Goal: Use online tool/utility: Utilize a website feature to perform a specific function

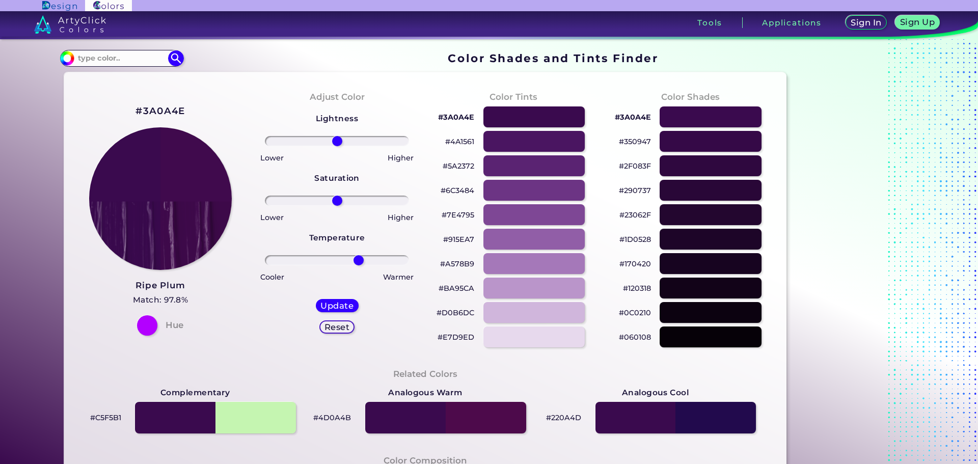
drag, startPoint x: 336, startPoint y: 263, endPoint x: 356, endPoint y: 268, distance: 21.1
type input "32"
click at [356, 265] on input "range" at bounding box center [337, 260] width 144 height 10
type input "0"
drag, startPoint x: 338, startPoint y: 141, endPoint x: 334, endPoint y: 147, distance: 7.3
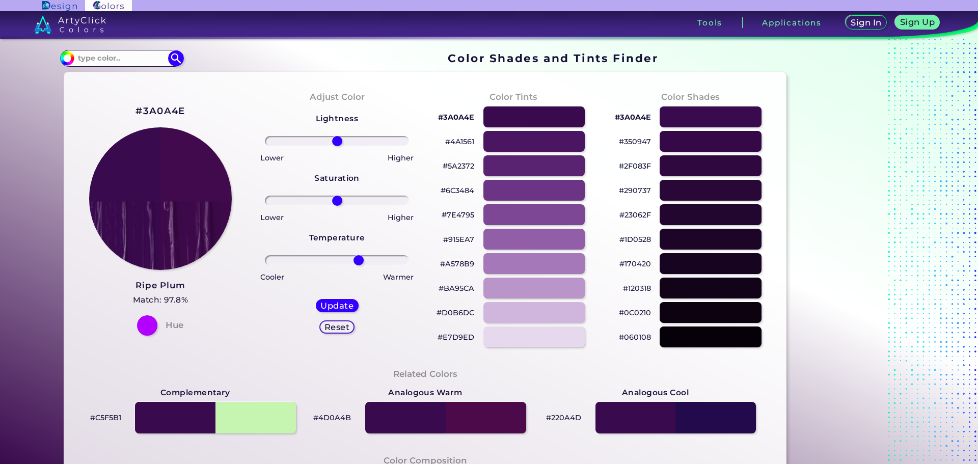
click at [334, 146] on input "range" at bounding box center [337, 141] width 144 height 10
click at [541, 162] on div at bounding box center [534, 165] width 102 height 21
type input "#5a2372"
type input "0"
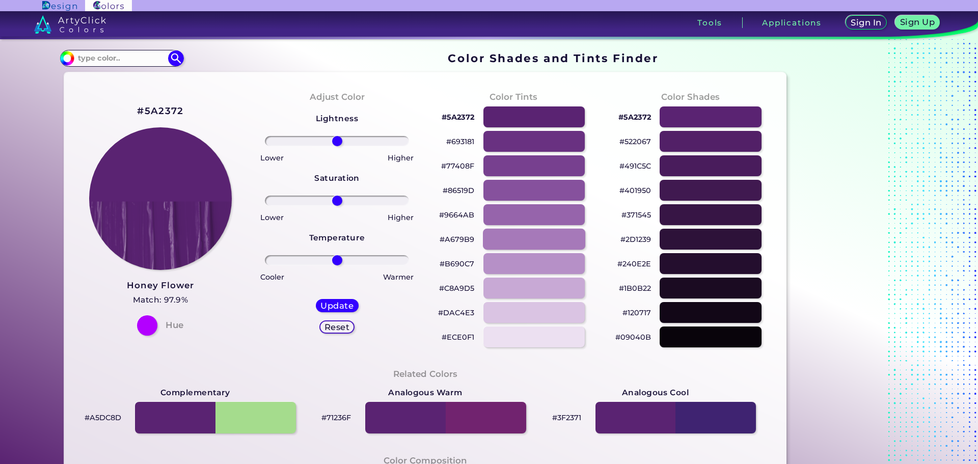
click at [535, 241] on div at bounding box center [534, 239] width 102 height 21
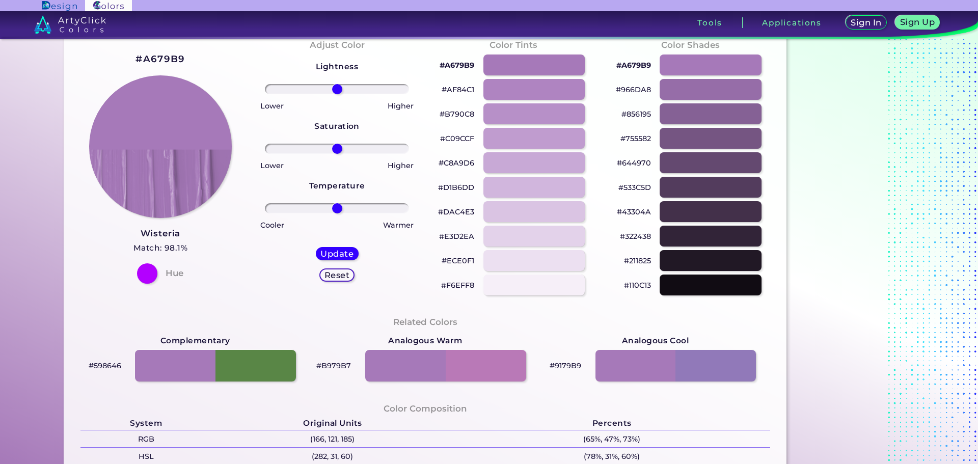
scroll to position [51, 0]
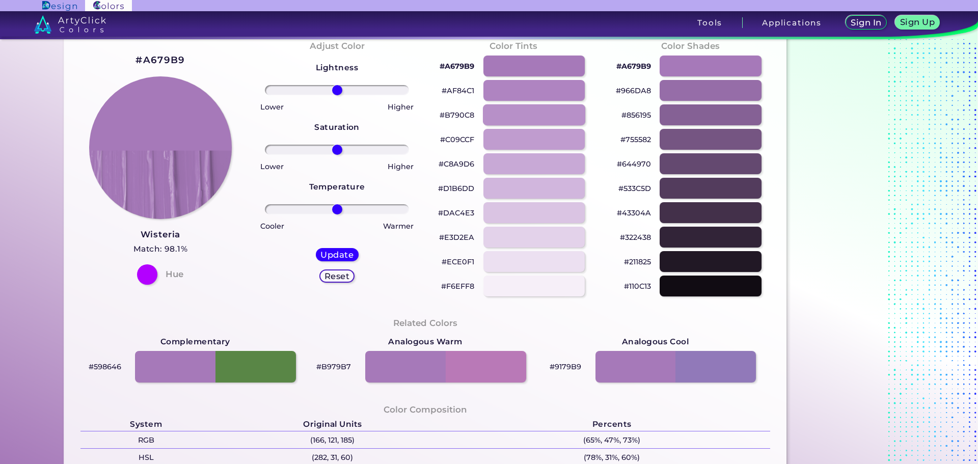
click at [530, 115] on div at bounding box center [534, 114] width 102 height 21
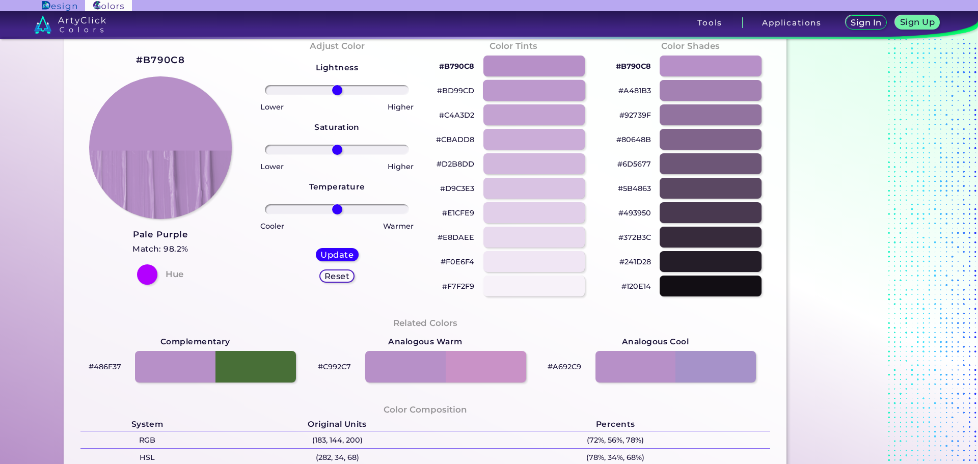
click at [533, 93] on div at bounding box center [534, 90] width 102 height 21
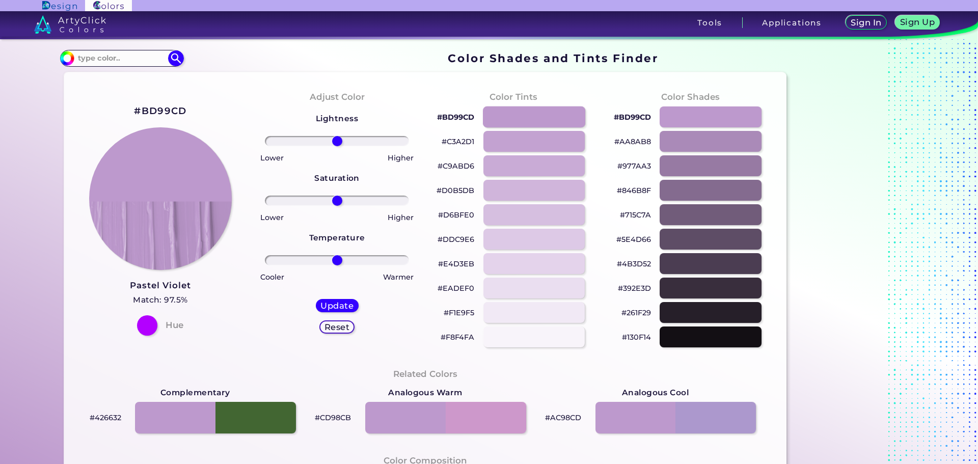
click at [529, 117] on div at bounding box center [534, 116] width 102 height 21
click at [712, 144] on div at bounding box center [710, 141] width 102 height 21
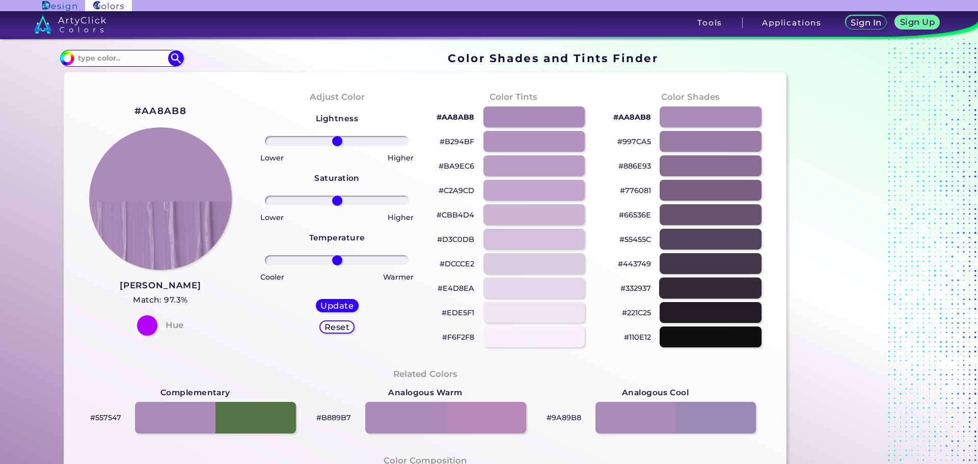
click at [704, 290] on div at bounding box center [710, 288] width 102 height 21
type input "#332937"
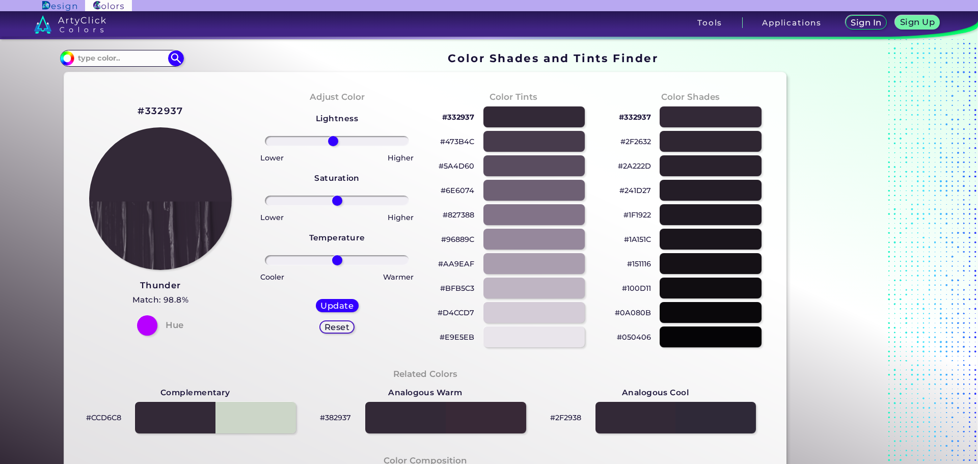
drag, startPoint x: 331, startPoint y: 146, endPoint x: 336, endPoint y: 171, distance: 25.5
type input "-6"
click at [331, 146] on input "range" at bounding box center [337, 141] width 144 height 10
click at [337, 208] on div "Lightness Saturation Temperature Lower Higher Lower Higher Cooler Warmer Update…" at bounding box center [337, 227] width 160 height 244
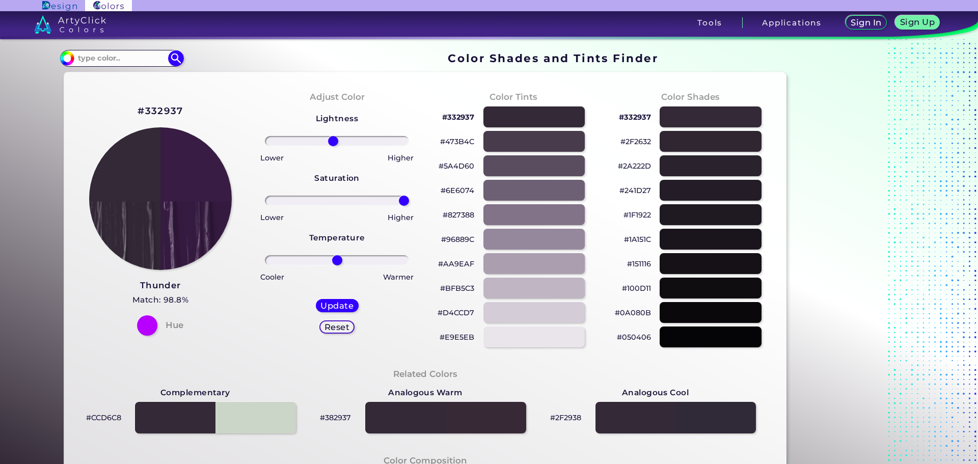
drag, startPoint x: 335, startPoint y: 203, endPoint x: 369, endPoint y: 239, distance: 49.7
type input "100"
click at [404, 200] on input "range" at bounding box center [337, 201] width 144 height 10
drag, startPoint x: 337, startPoint y: 261, endPoint x: 373, endPoint y: 261, distance: 36.2
type input "58"
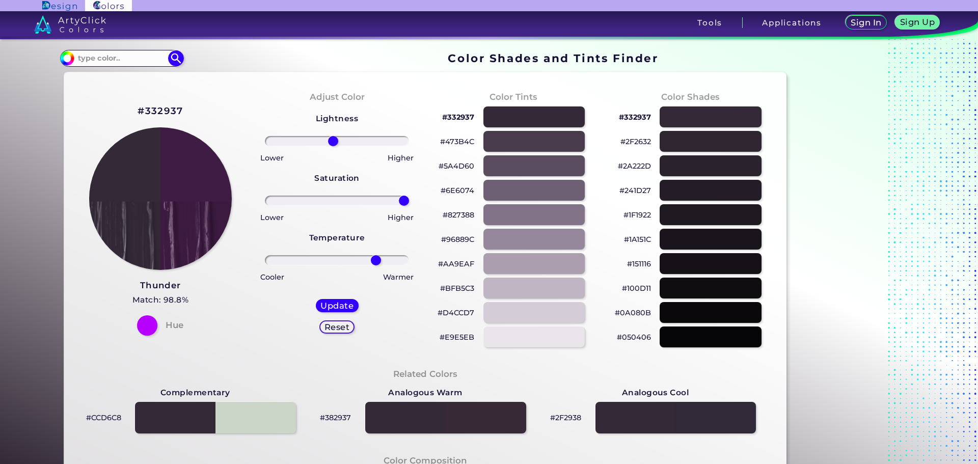
click at [373, 261] on input "range" at bounding box center [337, 260] width 144 height 10
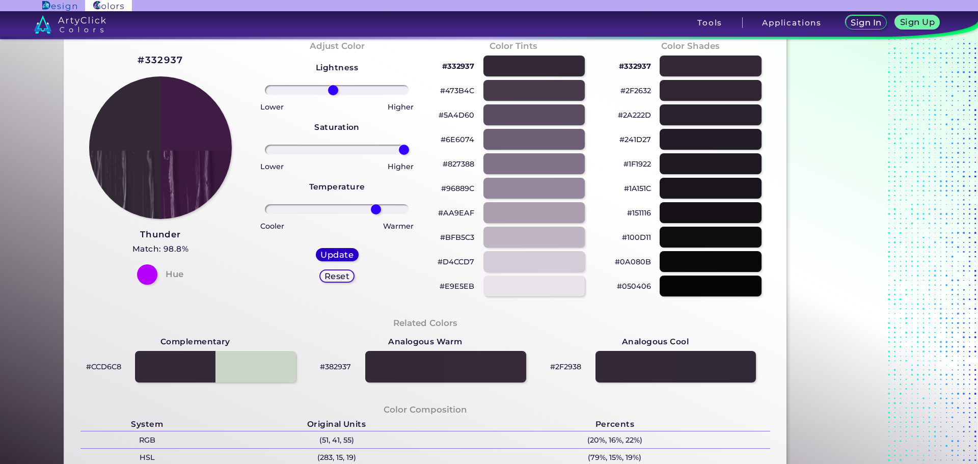
click at [332, 251] on h5 "Update" at bounding box center [336, 255] width 33 height 8
type input "#3f1c43"
type input "0"
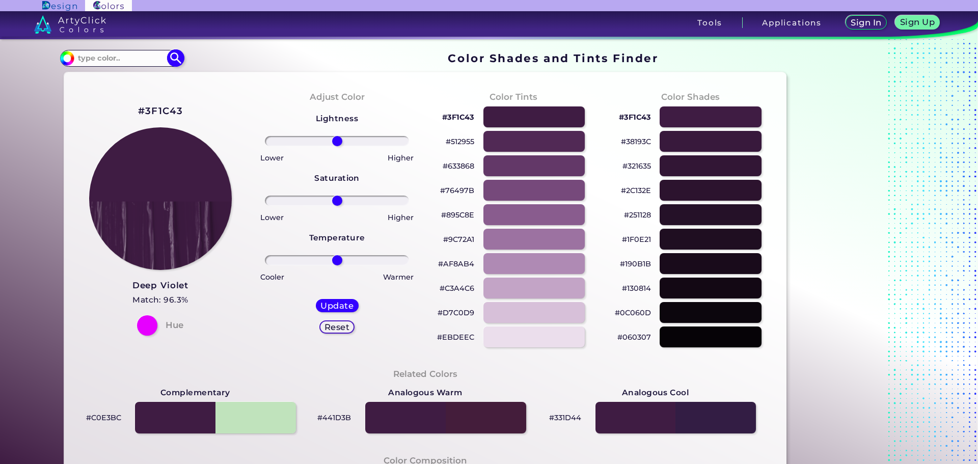
click at [109, 60] on input at bounding box center [121, 58] width 95 height 14
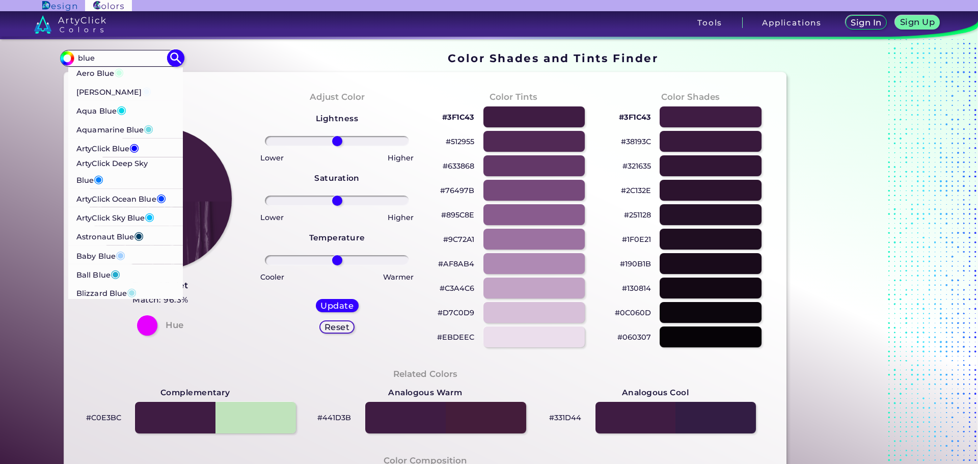
type input "blue"
click at [120, 161] on p "ArtyClick Deep Sky Blue ◉" at bounding box center [125, 173] width 99 height 32
type input "#007fff"
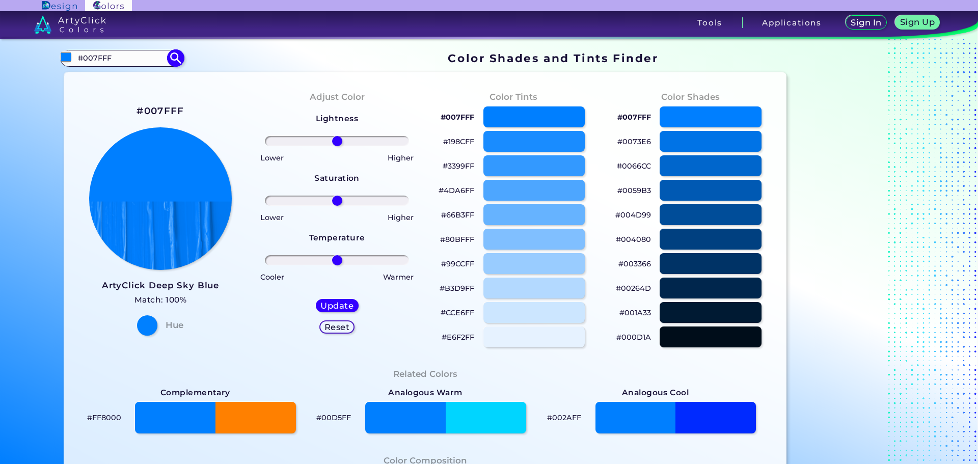
click at [158, 54] on input "#007FFF" at bounding box center [121, 58] width 95 height 14
drag, startPoint x: 130, startPoint y: 58, endPoint x: 25, endPoint y: 66, distance: 105.8
click at [25, 66] on section "Color Shades Finder #007fff #007FFF Aero Blue ◉ [PERSON_NAME] Blue ◉ Aqua Blue …" at bounding box center [489, 251] width 978 height 425
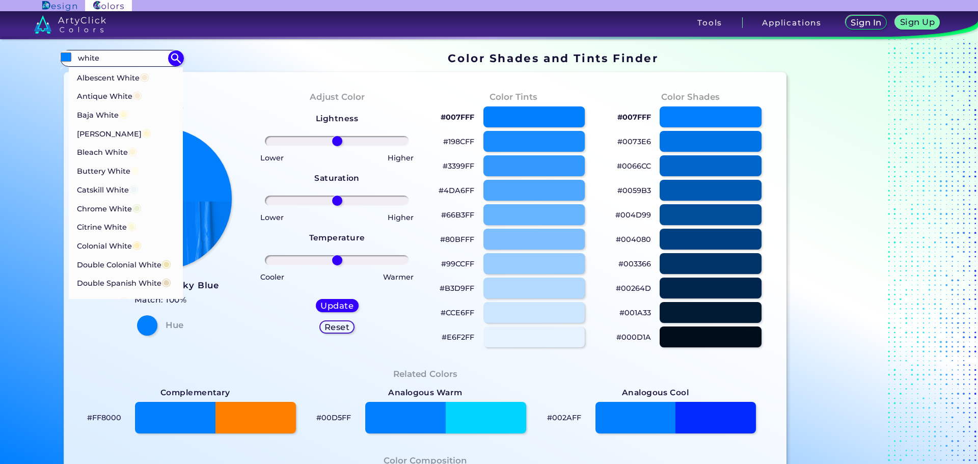
type input "white"
click at [110, 81] on p "Albescent White ◉" at bounding box center [112, 73] width 73 height 19
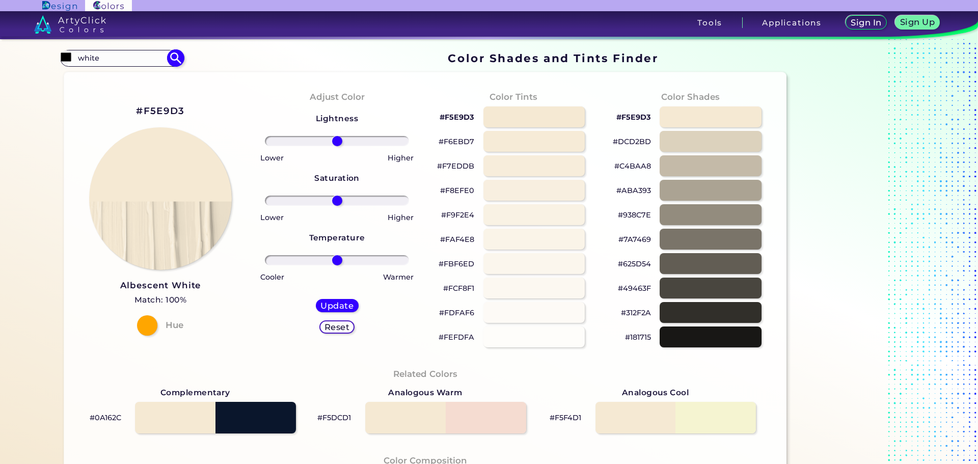
type input "#f5e9d3"
type input "#F5E9D3"
click at [539, 263] on div at bounding box center [534, 263] width 102 height 21
type input "#fbf6ed"
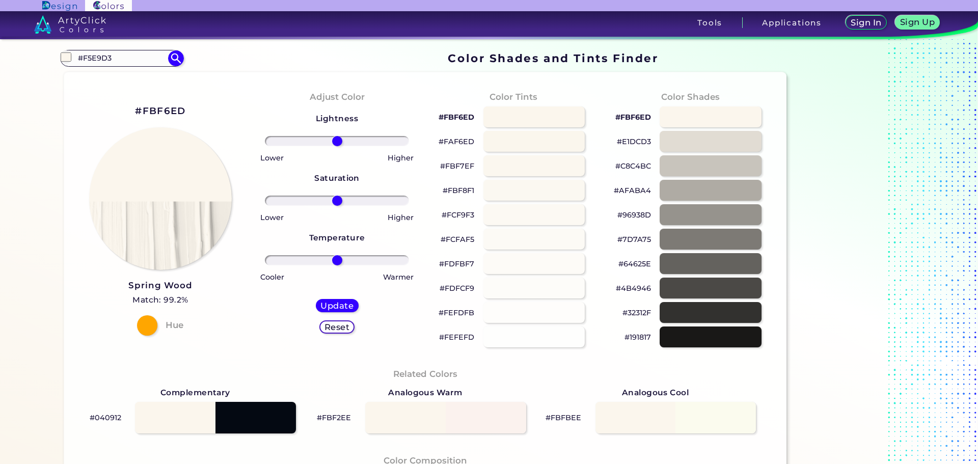
drag, startPoint x: 122, startPoint y: 61, endPoint x: 40, endPoint y: 52, distance: 83.0
click at [40, 51] on div "Color Shades Finder #fbf6ed #F5E9D3 Albescent White ◉ Antique White ◉ Baja Whit…" at bounding box center [489, 414] width 917 height 751
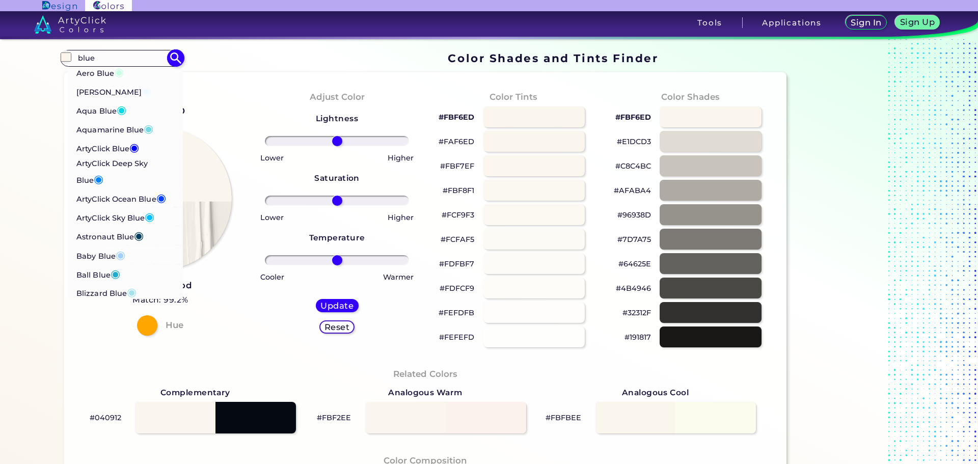
type input "blue"
click at [111, 166] on p "ArtyClick Deep Sky Blue ◉" at bounding box center [125, 173] width 99 height 32
type input "#007fff"
type input "#007FFF"
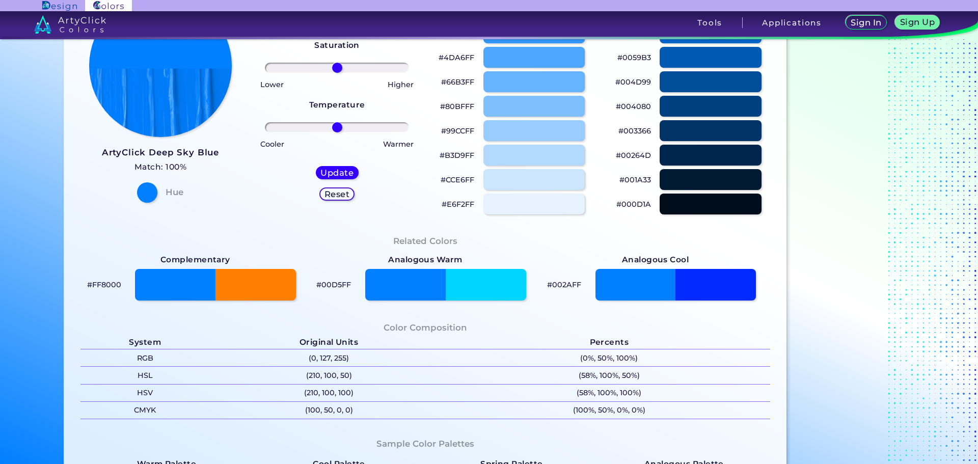
scroll to position [204, 0]
